Goal: Task Accomplishment & Management: Complete application form

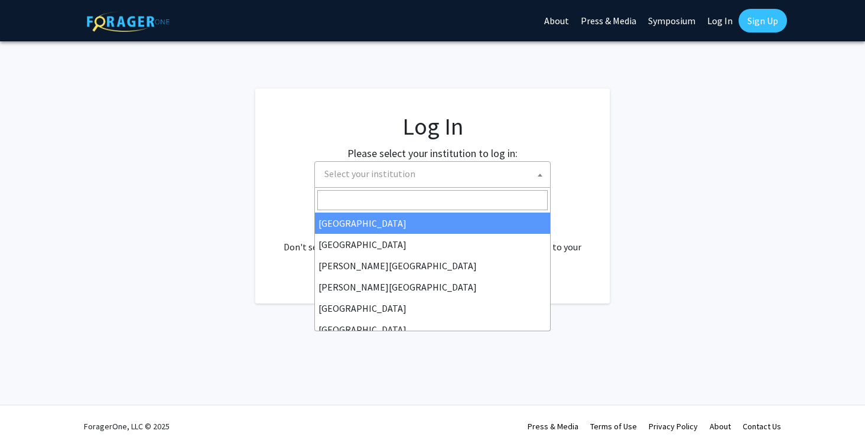
click at [393, 178] on span "Select your institution" at bounding box center [369, 174] width 91 height 12
select select "34"
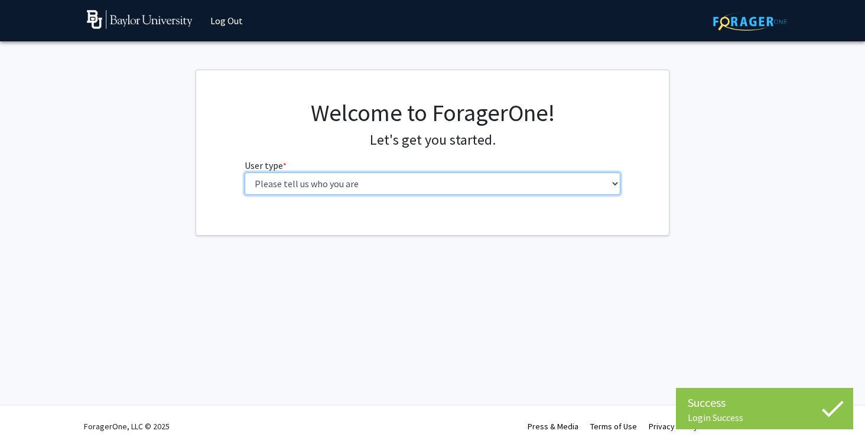
click at [374, 185] on select "Please tell us who you are Undergraduate Student Master's Student Doctoral Cand…" at bounding box center [432, 183] width 376 height 22
select select "1: undergrad"
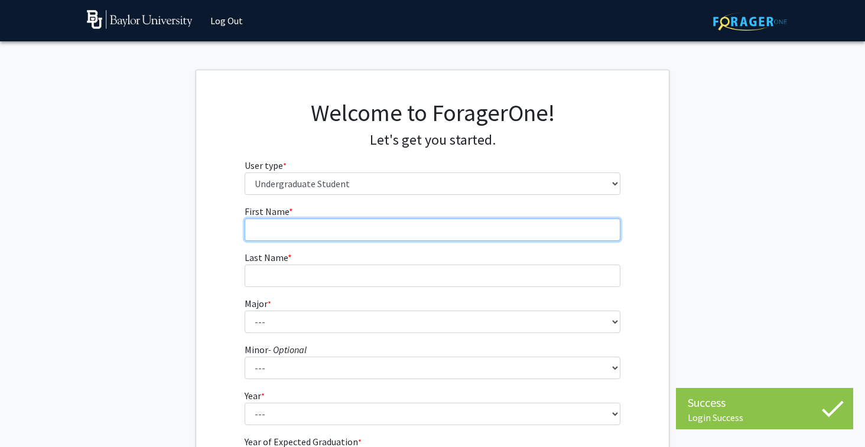
click at [355, 232] on input "First Name * required" at bounding box center [432, 229] width 376 height 22
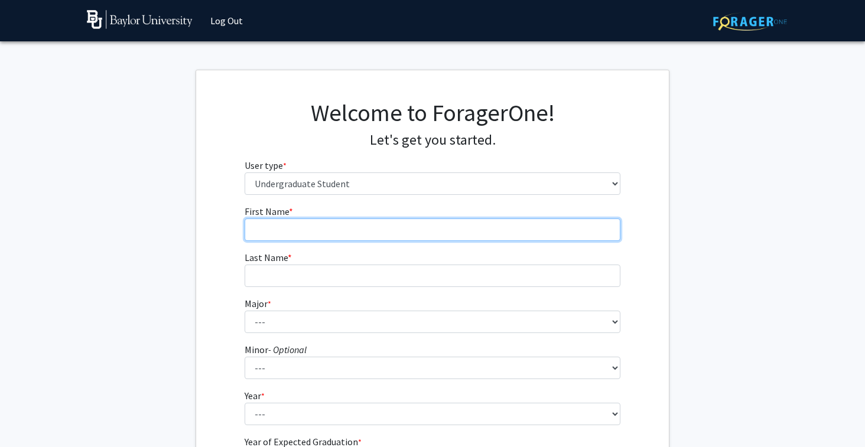
type input "[MEDICAL_DATA]"
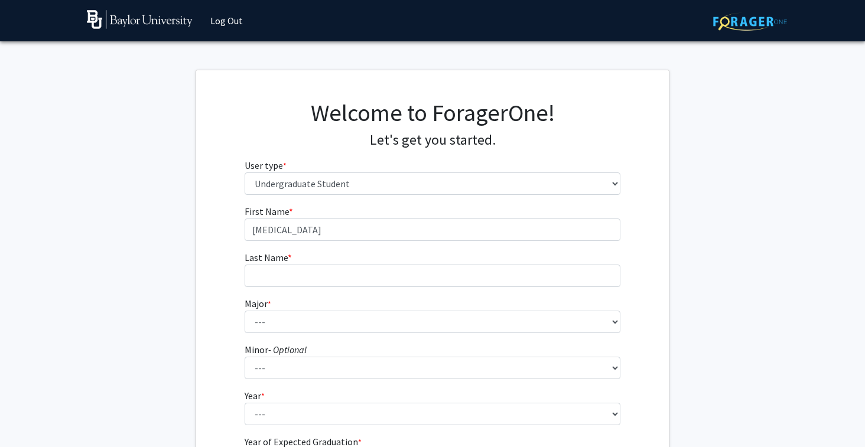
type input "[PERSON_NAME]"
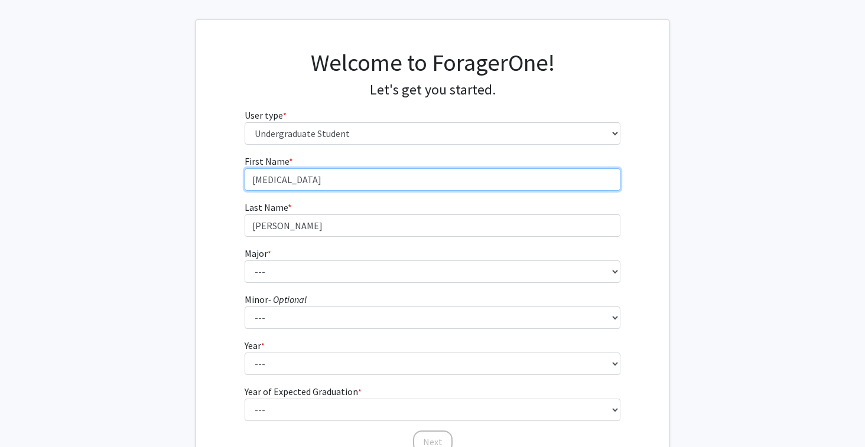
scroll to position [71, 0]
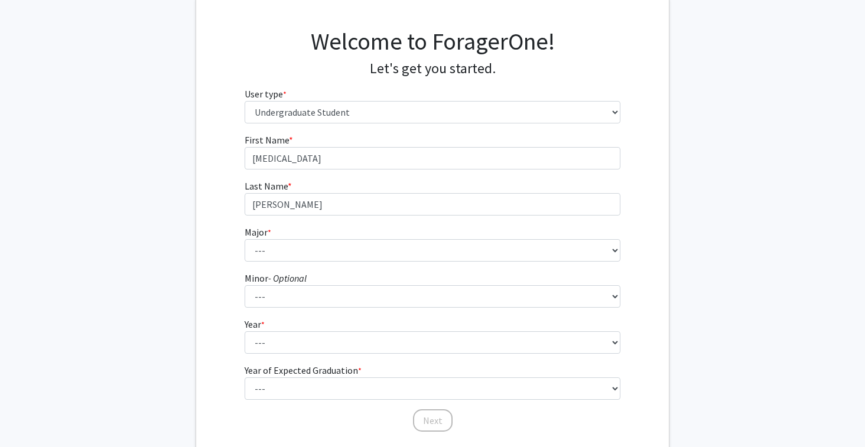
click at [357, 262] on form "First Name * required [PERSON_NAME] Last Name * required [PERSON_NAME] Major * …" at bounding box center [432, 277] width 376 height 288
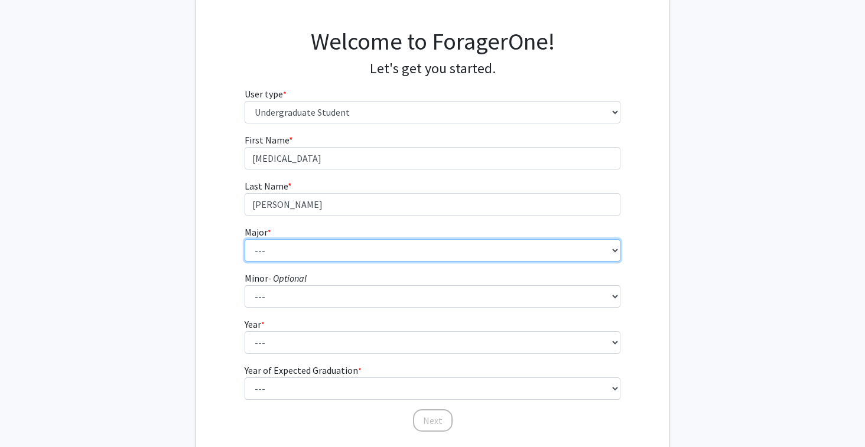
click at [355, 259] on select "--- Accounting American Studies Anthropology Apparel Design & Product Developme…" at bounding box center [432, 250] width 376 height 22
select select "16: 2681"
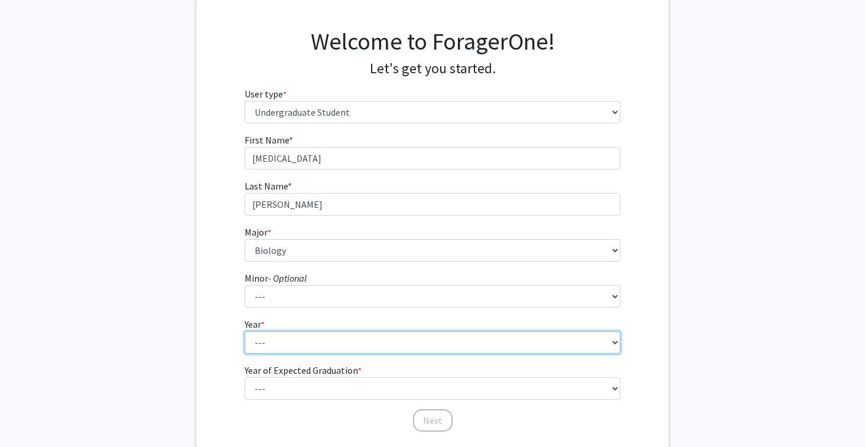
click at [335, 348] on select "--- First-year Sophomore Junior Senior Postbaccalaureate Certificate" at bounding box center [432, 342] width 376 height 22
select select "1: first-year"
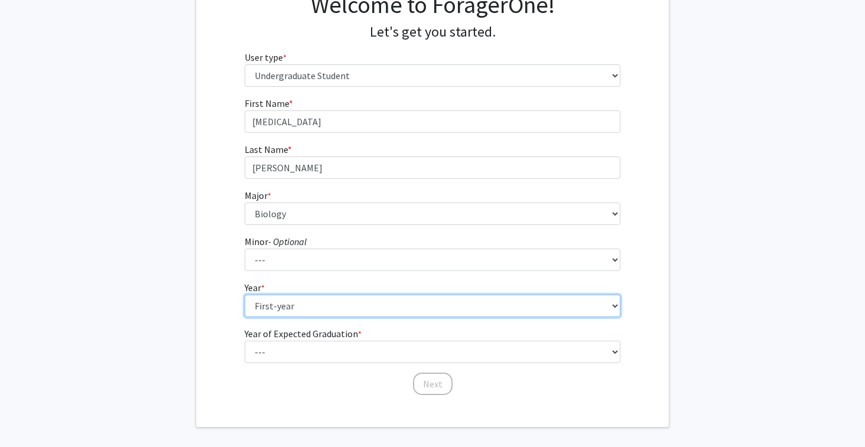
scroll to position [109, 0]
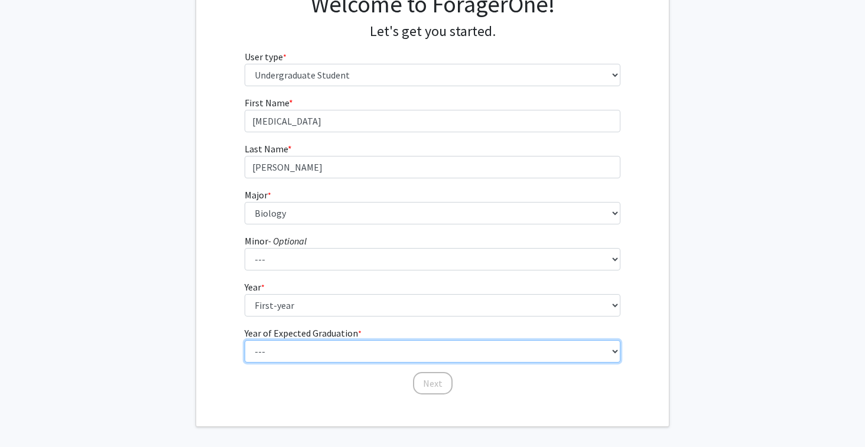
click at [337, 347] on select "--- 2025 2026 2027 2028 2029 2030 2031 2032 2033 2034" at bounding box center [432, 351] width 376 height 22
click at [329, 353] on select "--- 2025 2026 2027 2028 2029 2030 2031 2032 2033 2034" at bounding box center [432, 351] width 376 height 22
select select "5: 2029"
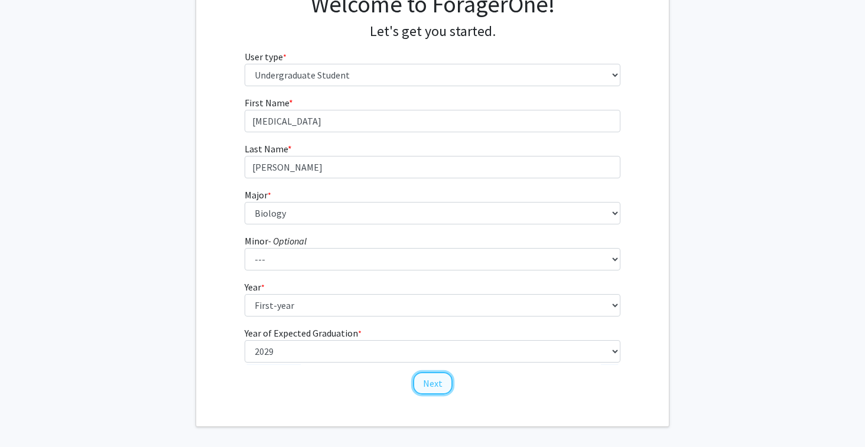
click at [428, 382] on button "Next" at bounding box center [433, 383] width 40 height 22
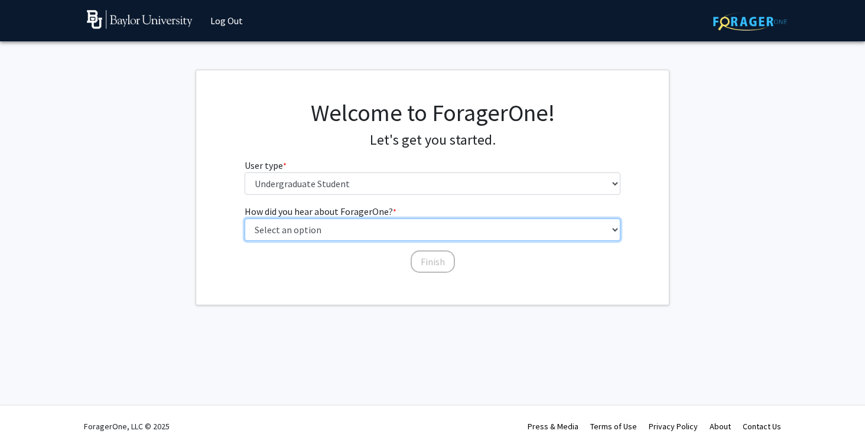
click at [331, 230] on select "Select an option Peer/student recommendation Faculty/staff recommendation Unive…" at bounding box center [432, 229] width 376 height 22
select select "2: faculty_recommendation"
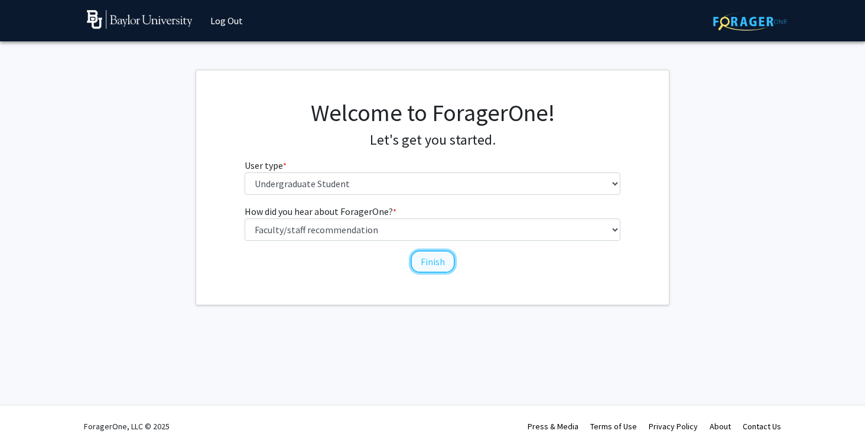
click at [439, 264] on button "Finish" at bounding box center [432, 261] width 44 height 22
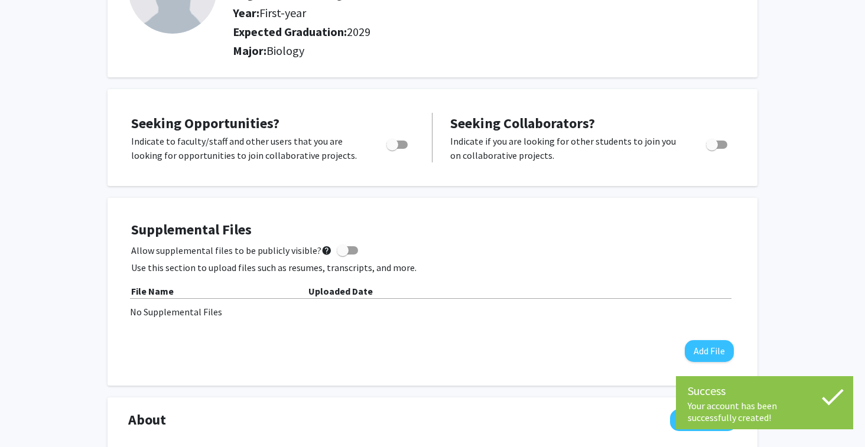
scroll to position [135, 0]
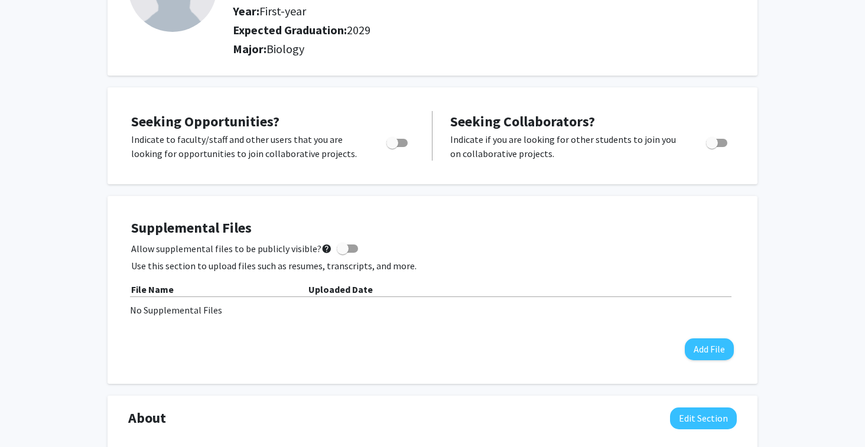
click at [402, 144] on span "Toggle" at bounding box center [396, 143] width 21 height 8
click at [392, 147] on input "Are you actively seeking opportunities?" at bounding box center [392, 147] width 1 height 1
checkbox input "true"
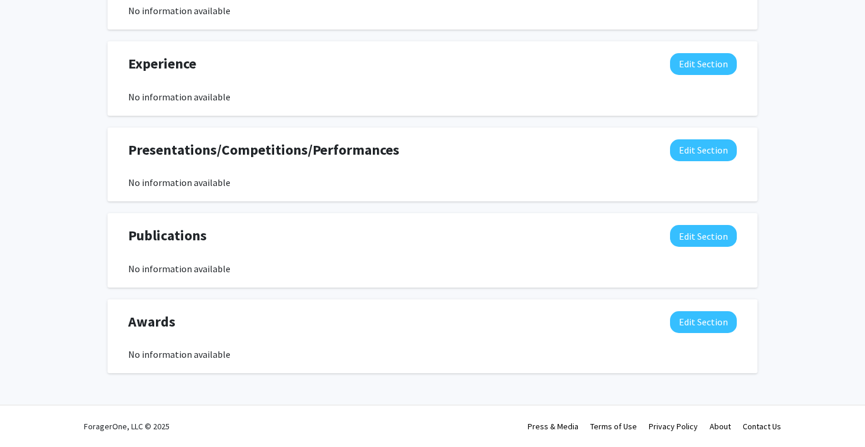
scroll to position [0, 0]
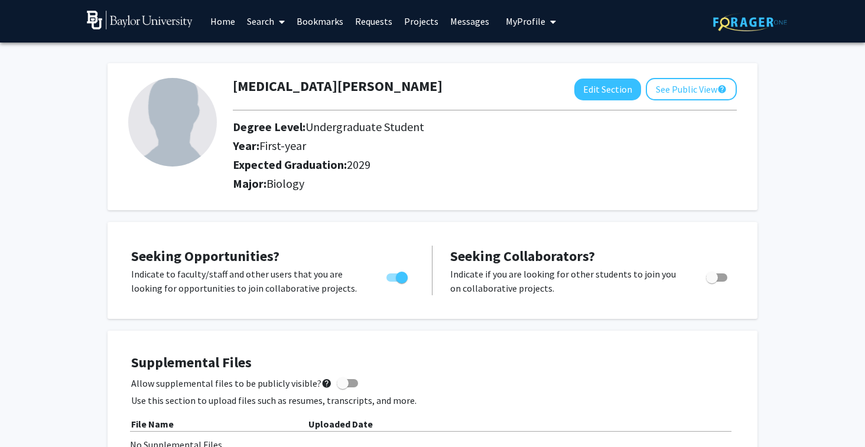
click at [257, 21] on link "Search" at bounding box center [266, 21] width 50 height 41
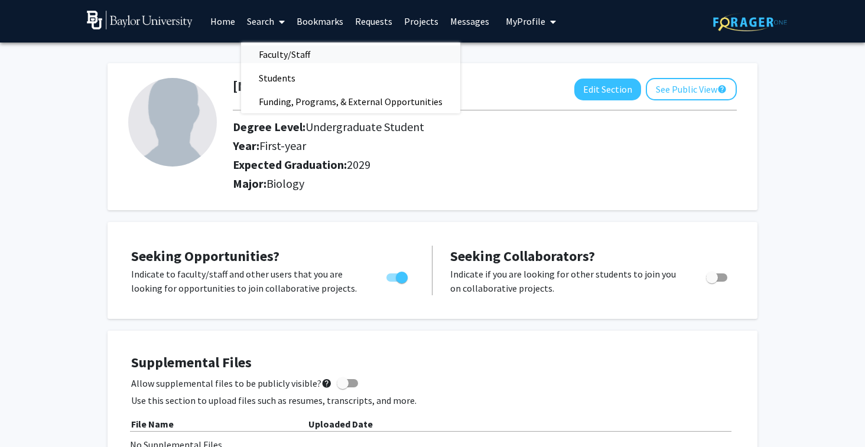
click at [276, 56] on span "Faculty/Staff" at bounding box center [284, 55] width 87 height 24
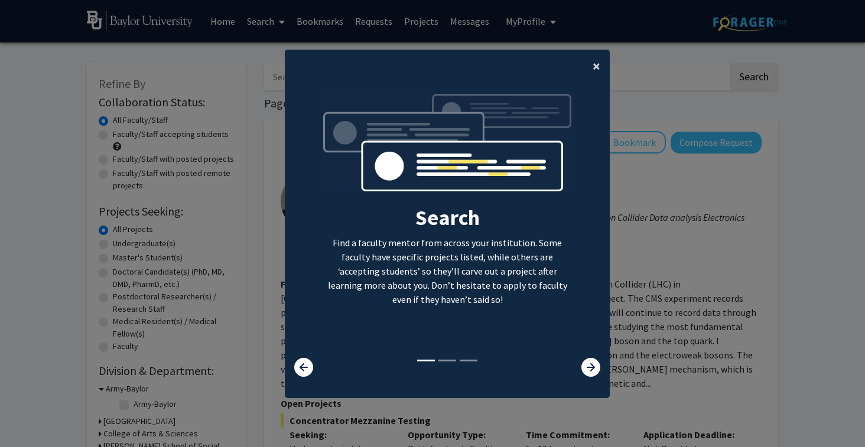
click at [593, 70] on span "×" at bounding box center [596, 66] width 8 height 18
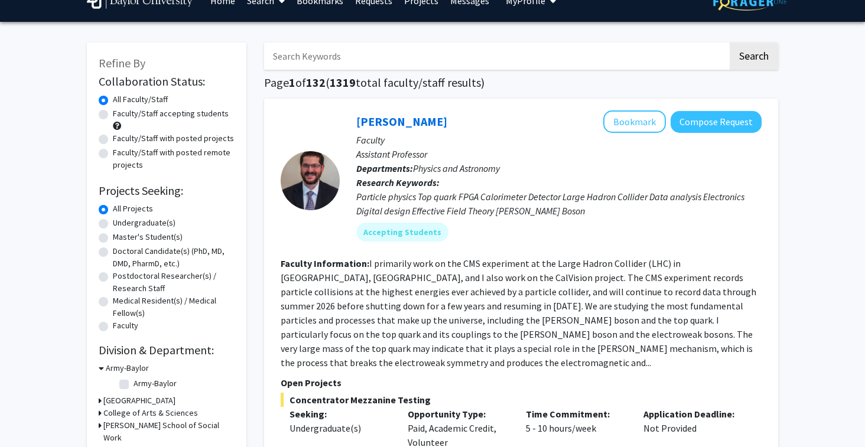
scroll to position [37, 0]
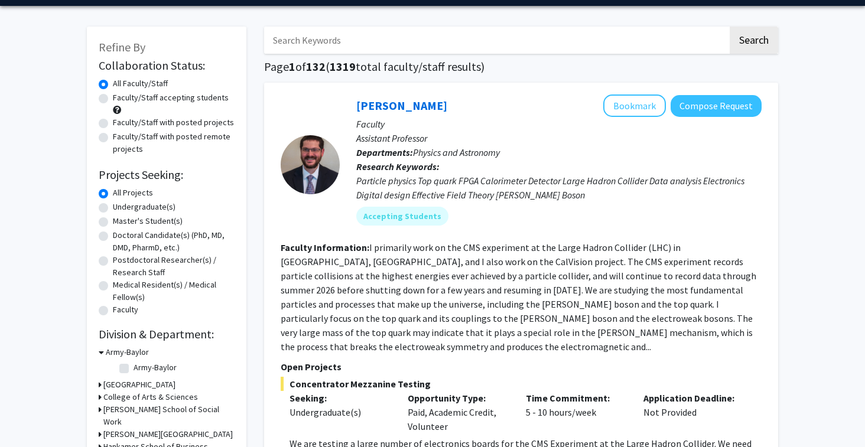
click at [159, 208] on label "Undergraduate(s)" at bounding box center [144, 207] width 63 height 12
click at [120, 208] on input "Undergraduate(s)" at bounding box center [117, 205] width 8 height 8
radio input "true"
